Goal: Information Seeking & Learning: Learn about a topic

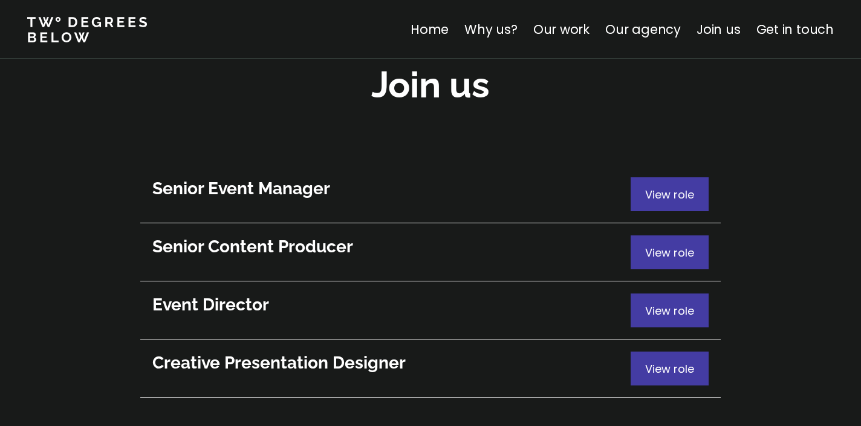
scroll to position [6620, 0]
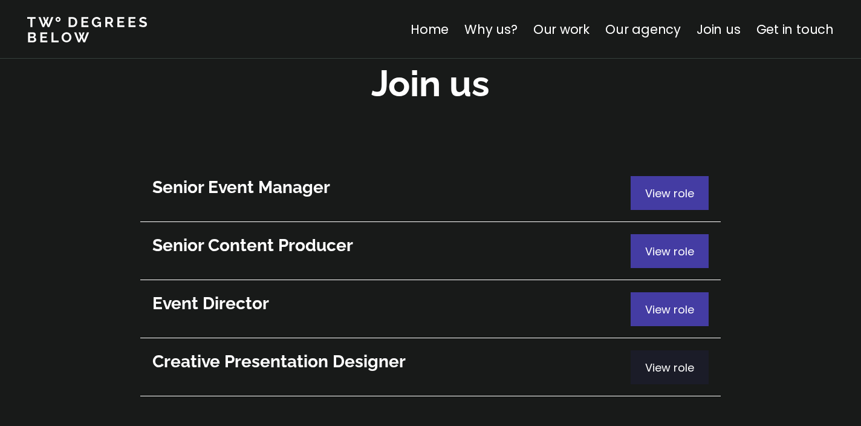
click at [656, 359] on p "View role" at bounding box center [669, 367] width 49 height 16
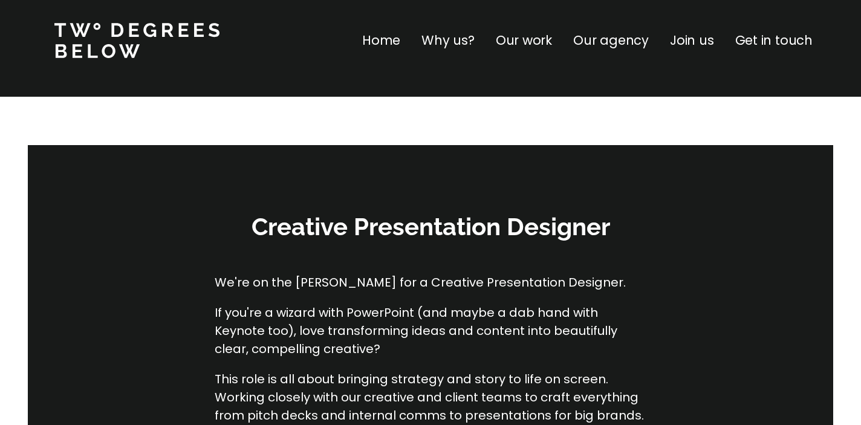
click at [604, 48] on p "Our agency" at bounding box center [611, 40] width 76 height 19
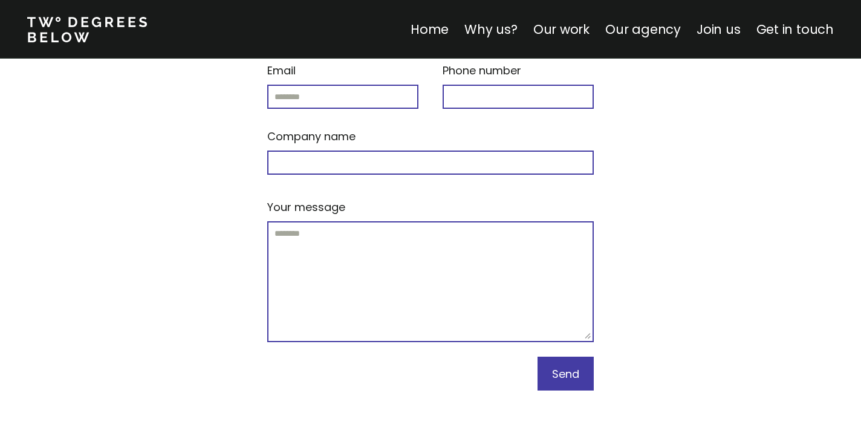
scroll to position [7558, 0]
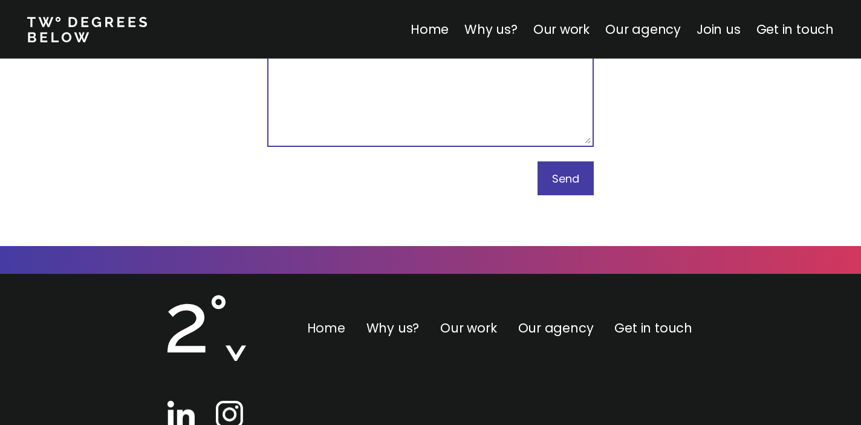
click at [337, 319] on link "Home" at bounding box center [326, 328] width 38 height 18
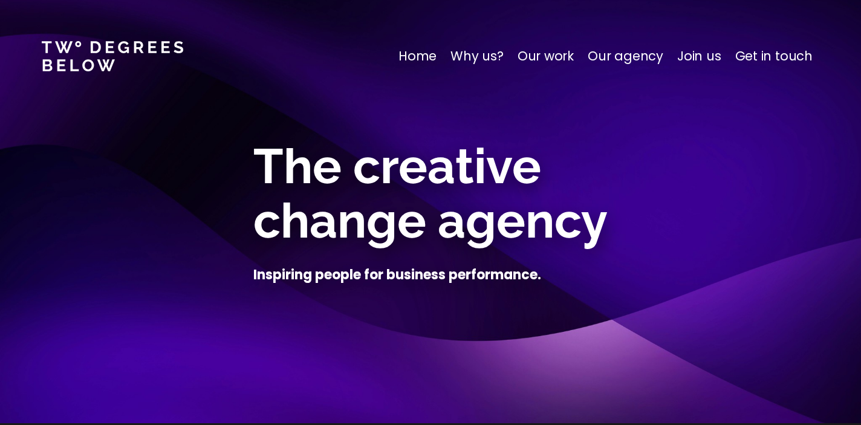
click at [487, 55] on p "Why us?" at bounding box center [477, 56] width 53 height 19
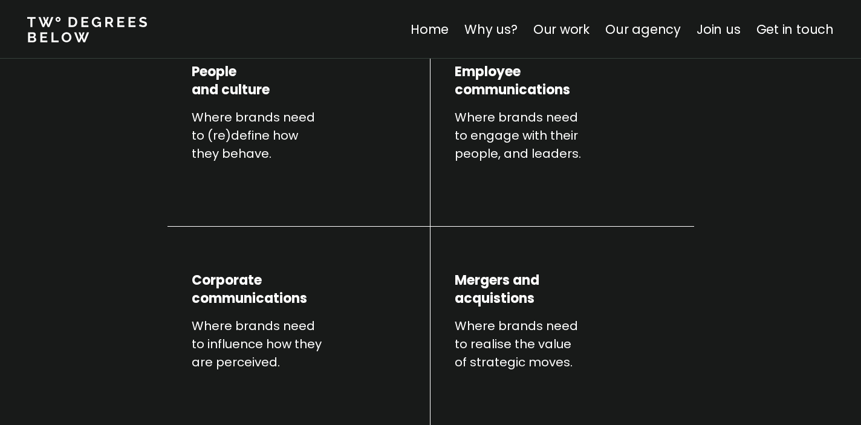
scroll to position [507, 0]
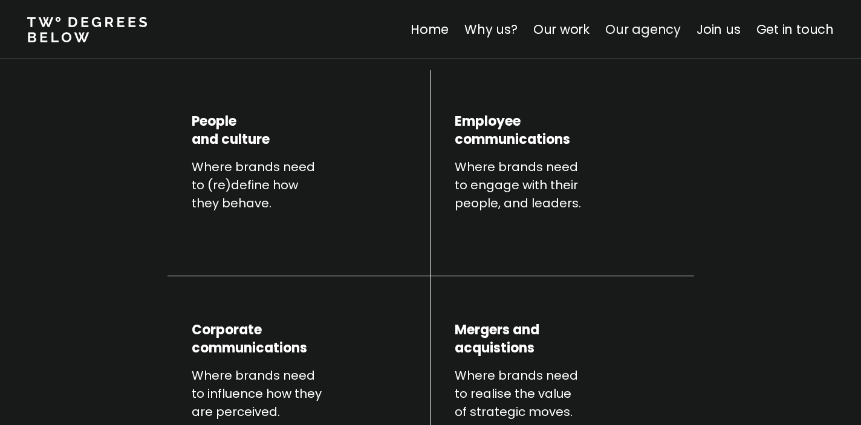
click at [658, 33] on link "Our agency" at bounding box center [643, 30] width 76 height 18
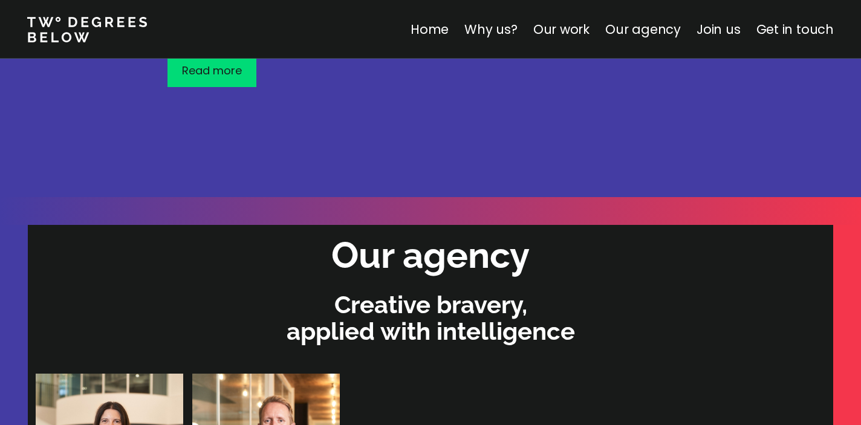
scroll to position [3694, 0]
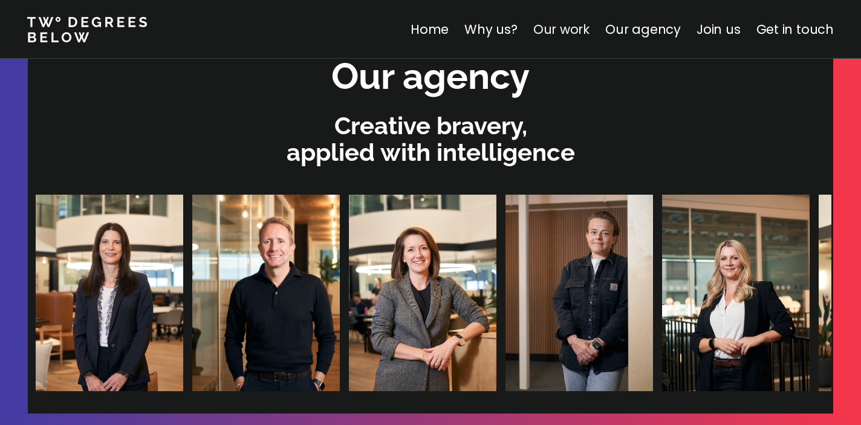
click at [572, 32] on link "Our work" at bounding box center [561, 30] width 56 height 18
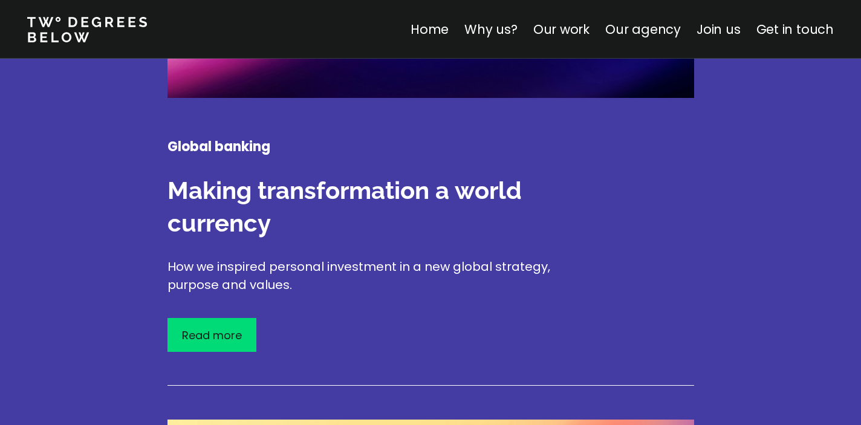
scroll to position [2071, 0]
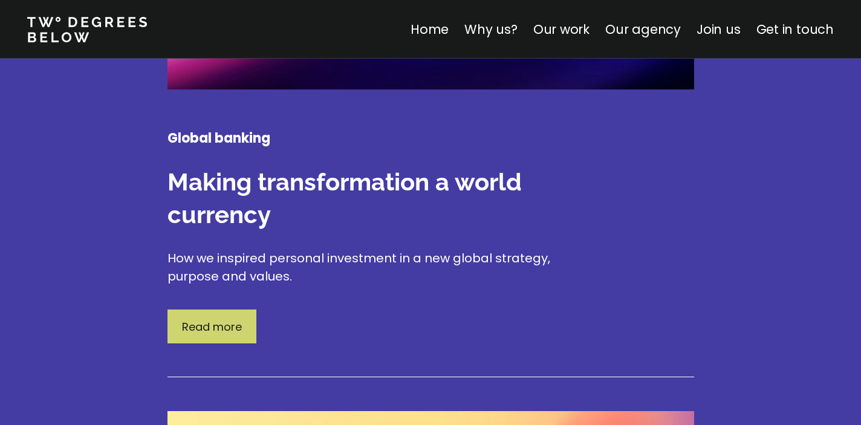
click at [241, 310] on div "Read more" at bounding box center [212, 327] width 89 height 34
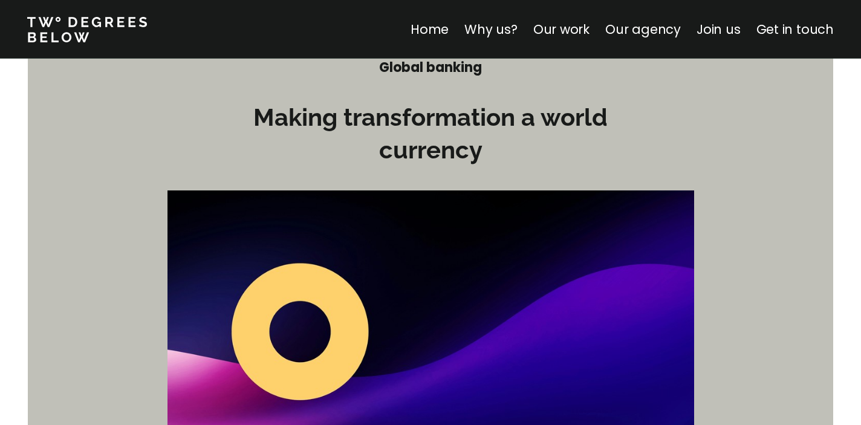
scroll to position [144, 0]
